Goal: Task Accomplishment & Management: Use online tool/utility

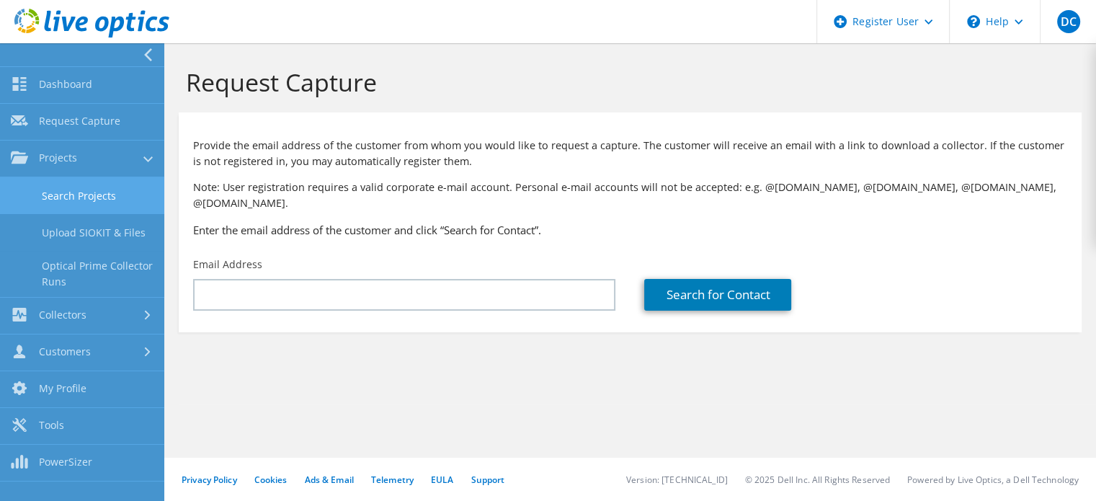
click at [57, 191] on link "Search Projects" at bounding box center [82, 195] width 164 height 37
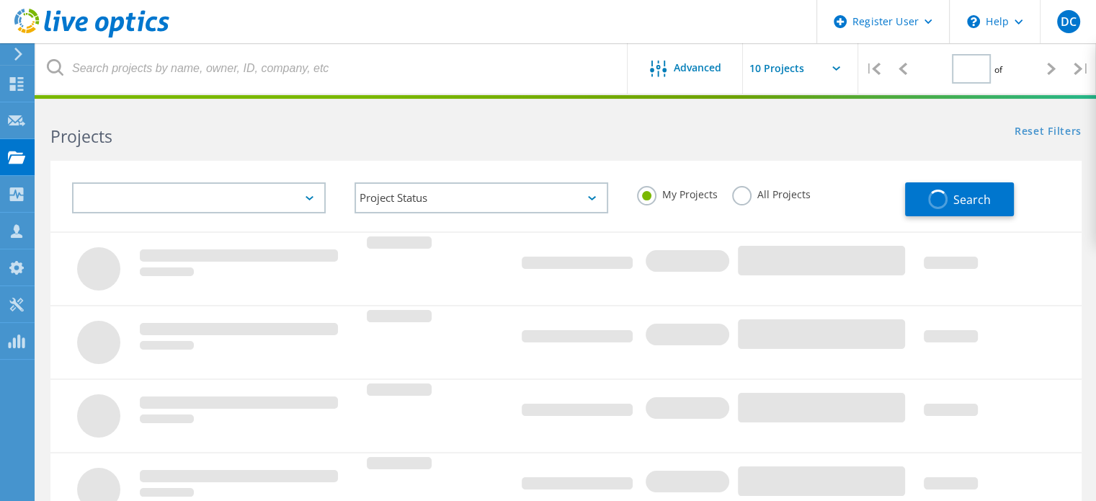
type input "1"
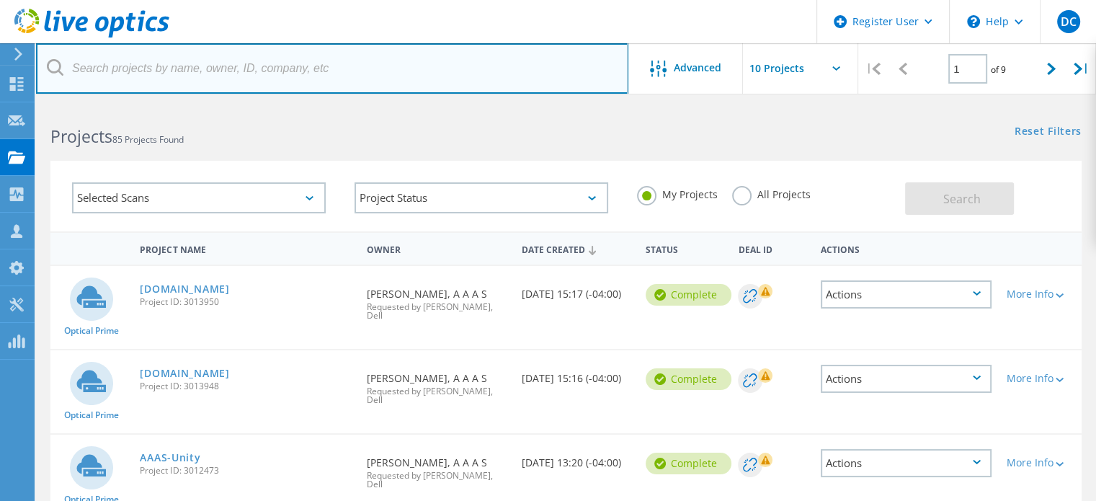
click at [242, 77] on input "text" at bounding box center [332, 68] width 592 height 50
paste input "Scott Stewart <sks@arenatechnologies.com>"
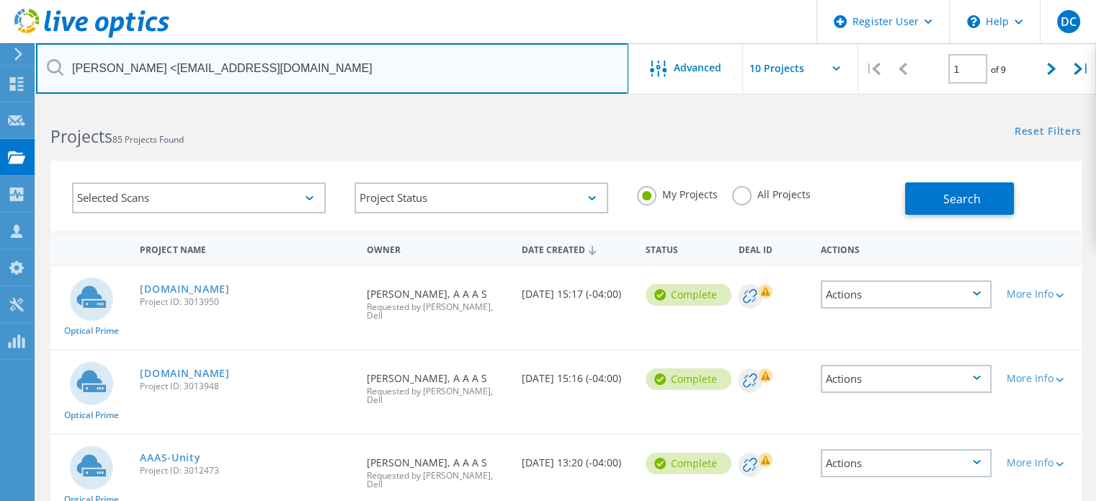
drag, startPoint x: 148, startPoint y: 69, endPoint x: 58, endPoint y: 78, distance: 91.2
click at [58, 78] on input "Scott Stewart <sks@arenatechnologies.com" at bounding box center [332, 68] width 592 height 50
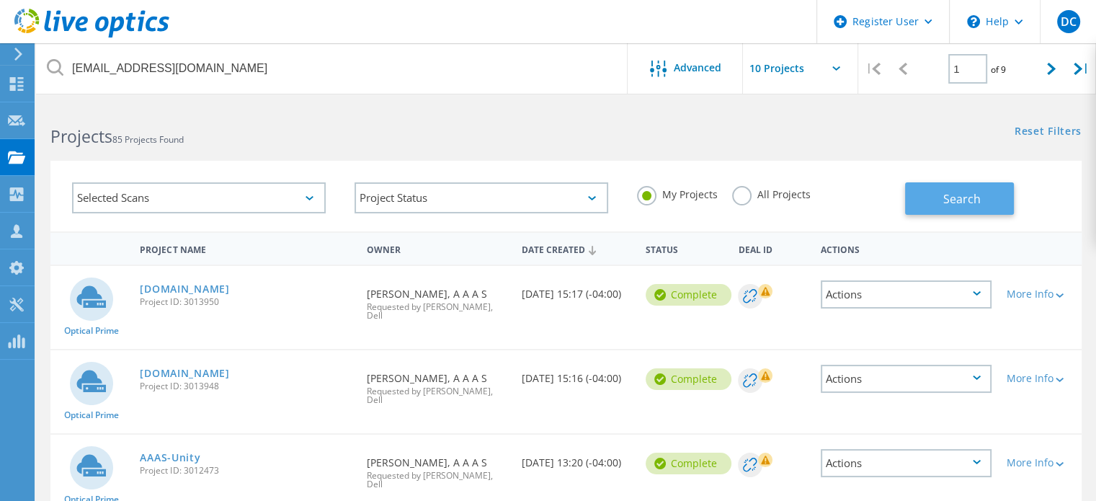
click at [933, 198] on button "Search" at bounding box center [959, 198] width 109 height 32
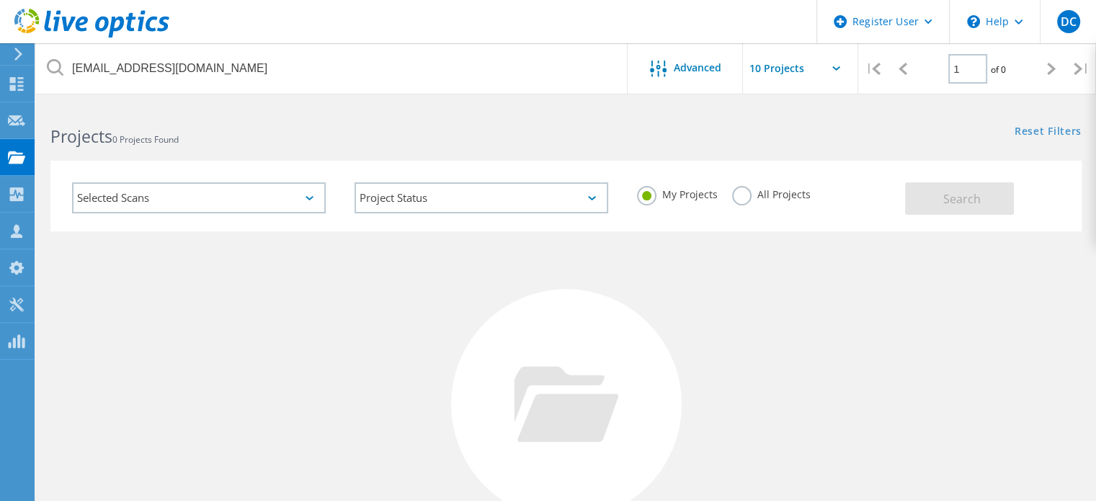
click at [779, 195] on label "All Projects" at bounding box center [771, 193] width 79 height 14
click at [0, 0] on input "All Projects" at bounding box center [0, 0] width 0 height 0
click at [940, 202] on button "Search" at bounding box center [959, 198] width 109 height 32
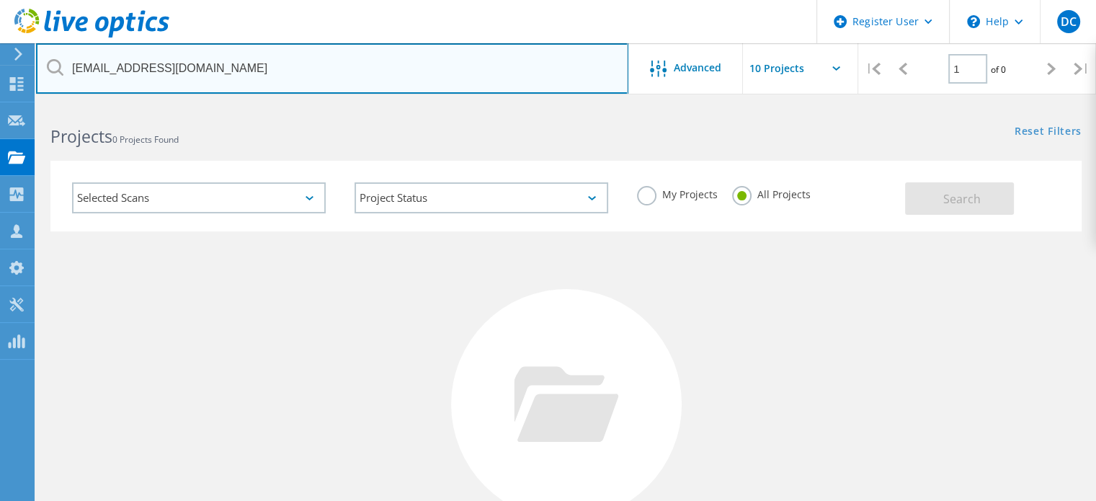
click at [268, 79] on input "sks@arenatechnologies.com" at bounding box center [332, 68] width 592 height 50
drag, startPoint x: 267, startPoint y: 79, endPoint x: 16, endPoint y: 43, distance: 253.5
click at [16, 105] on div "Register User \n Help Explore Helpful Articles Contact Support DC Dell User Dev…" at bounding box center [548, 384] width 1096 height 559
paste input "Miguel J. Griffith <mgriffith@vnf.com>"
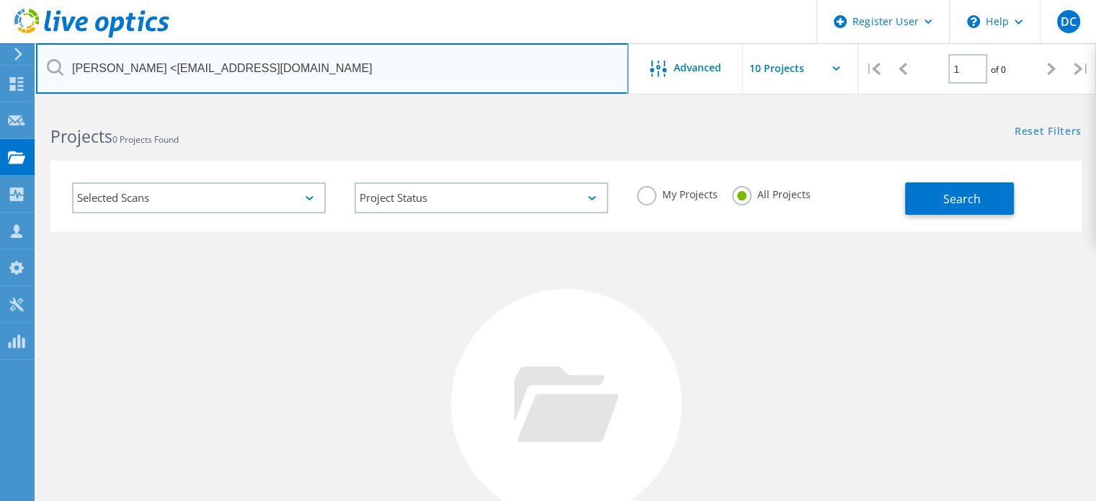
drag, startPoint x: 166, startPoint y: 71, endPoint x: 46, endPoint y: 49, distance: 121.7
click at [46, 49] on input "Miguel J. Griffith <mgriffith@vnf.com" at bounding box center [332, 68] width 592 height 50
type input "[EMAIL_ADDRESS][DOMAIN_NAME]"
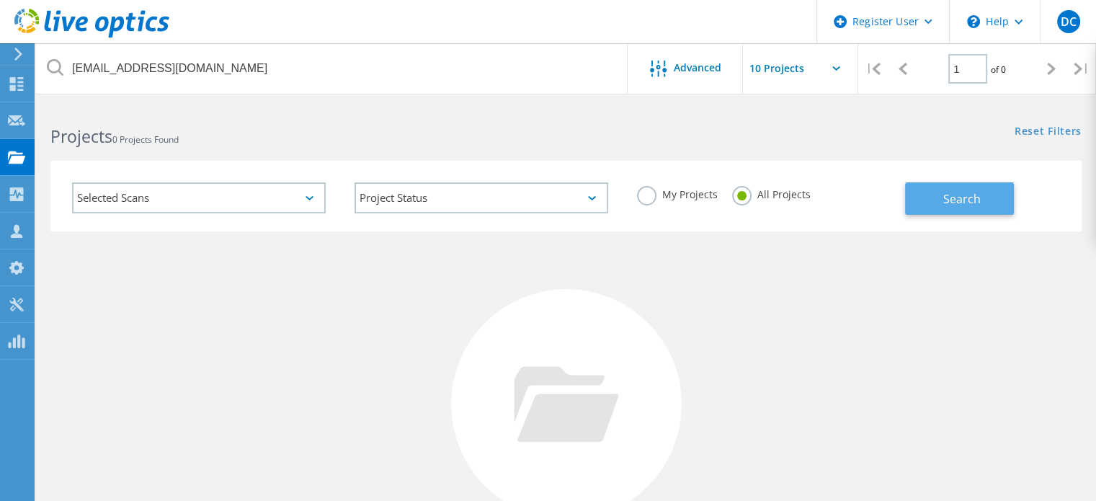
click at [959, 201] on span "Search" at bounding box center [962, 199] width 37 height 16
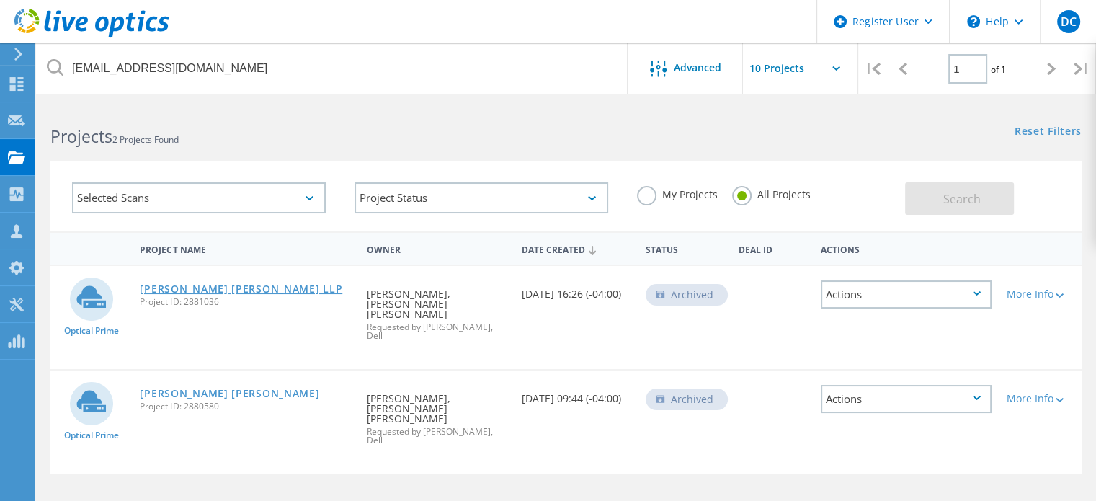
click at [190, 293] on link "Van Ness Feldman LLP" at bounding box center [241, 289] width 203 height 10
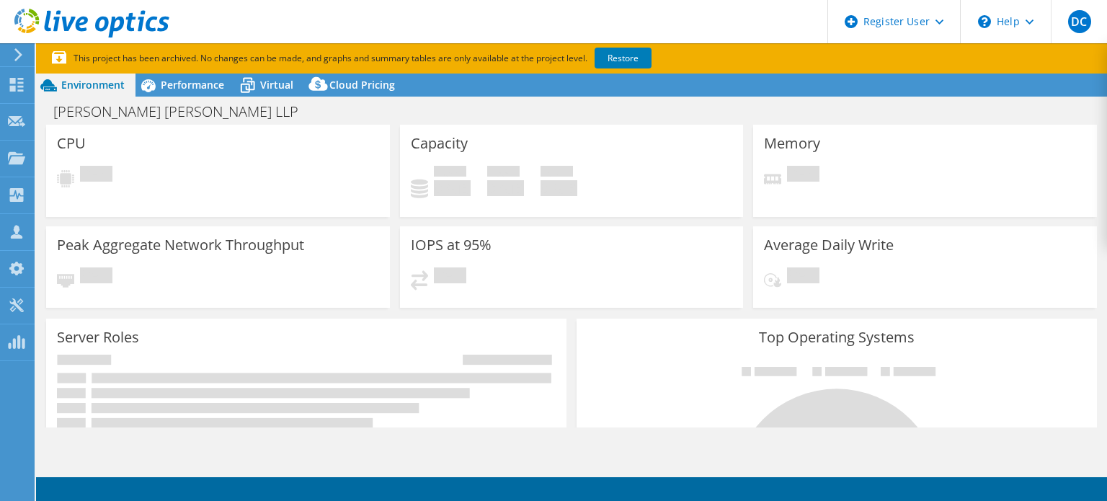
select select "USD"
select select "USEast"
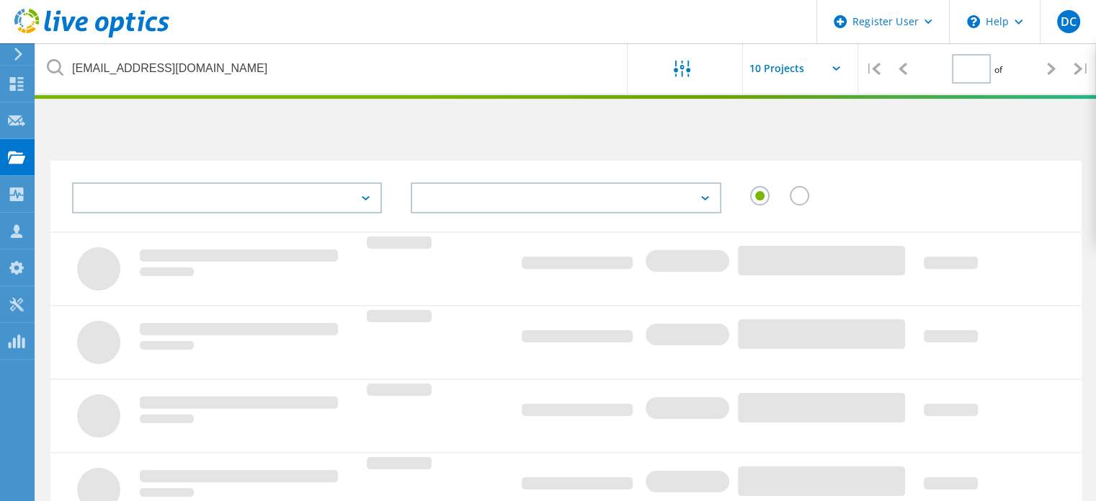
type input "1"
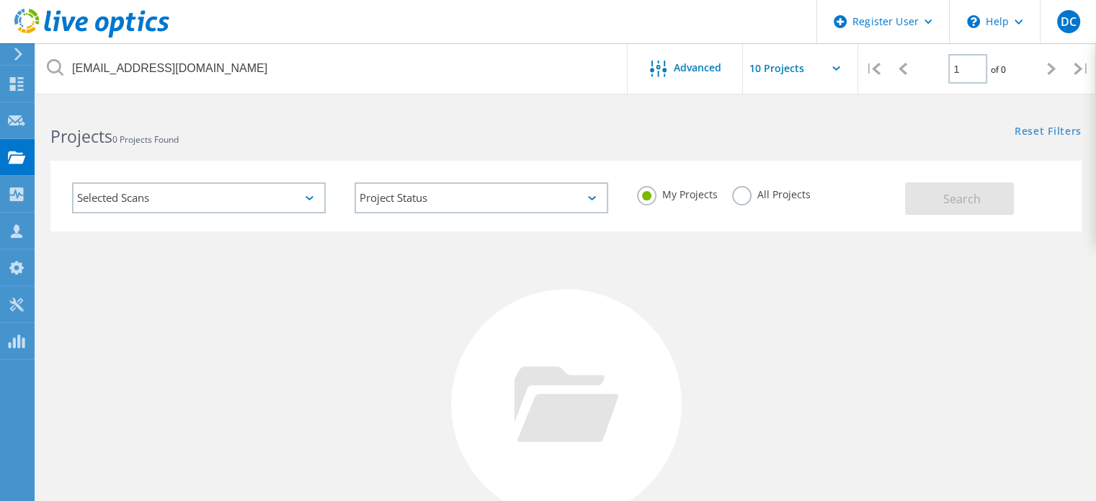
click at [732, 195] on label "All Projects" at bounding box center [771, 193] width 79 height 14
click at [0, 0] on input "All Projects" at bounding box center [0, 0] width 0 height 0
click at [944, 210] on button "Search" at bounding box center [959, 198] width 109 height 32
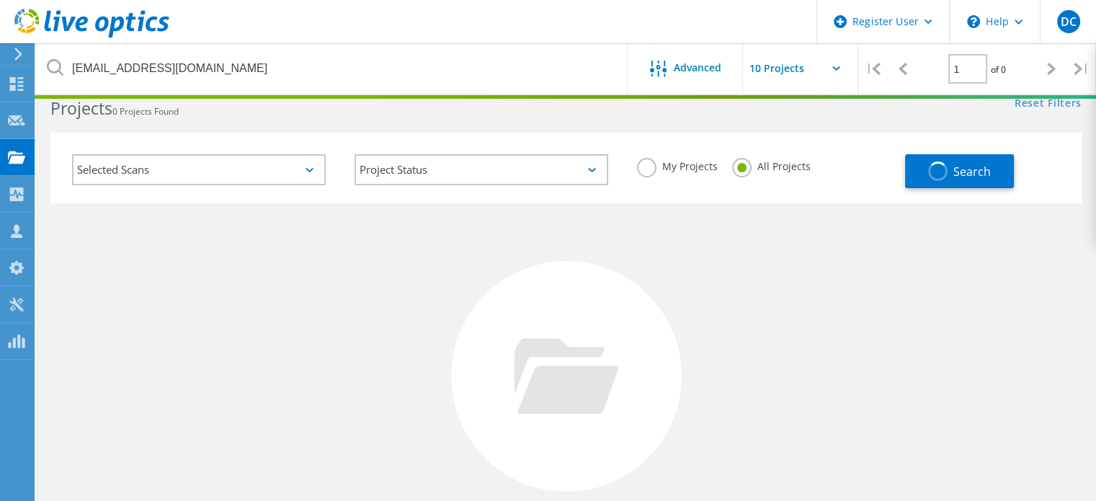
scroll to position [33, 0]
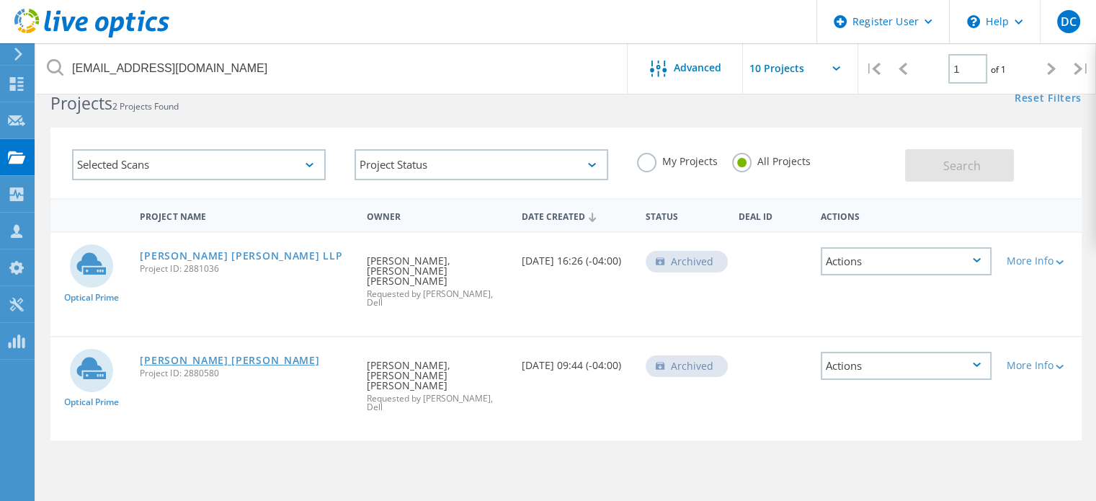
click at [177, 355] on link "[PERSON_NAME] [PERSON_NAME]" at bounding box center [229, 360] width 179 height 10
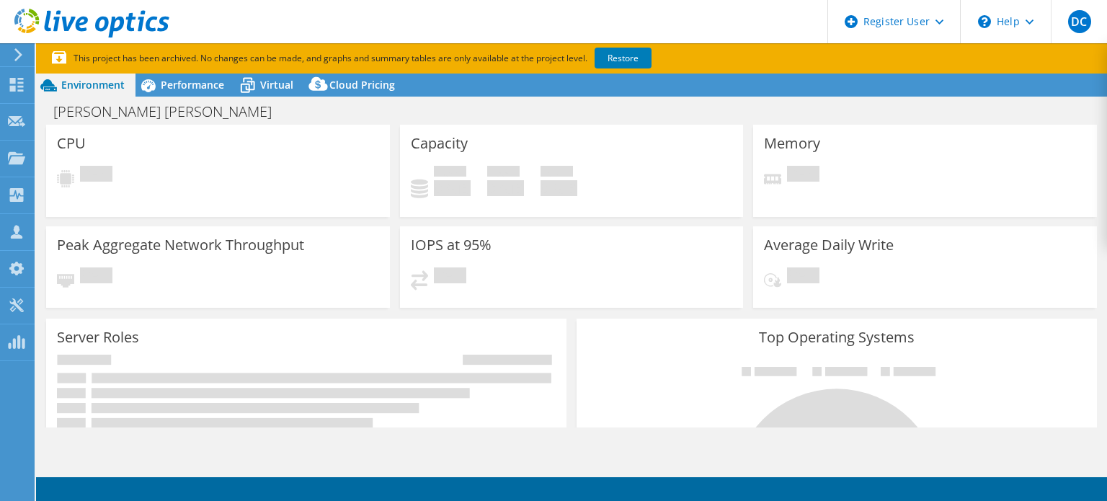
select select "USD"
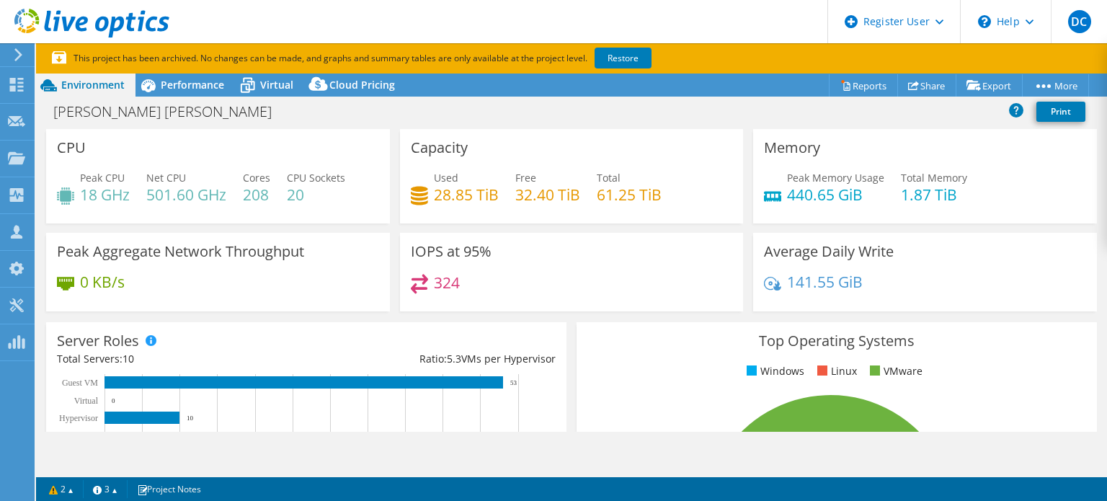
click at [1003, 304] on div "Average Daily Write 141.55 GiB" at bounding box center [925, 272] width 344 height 79
